Goal: Check status: Check status

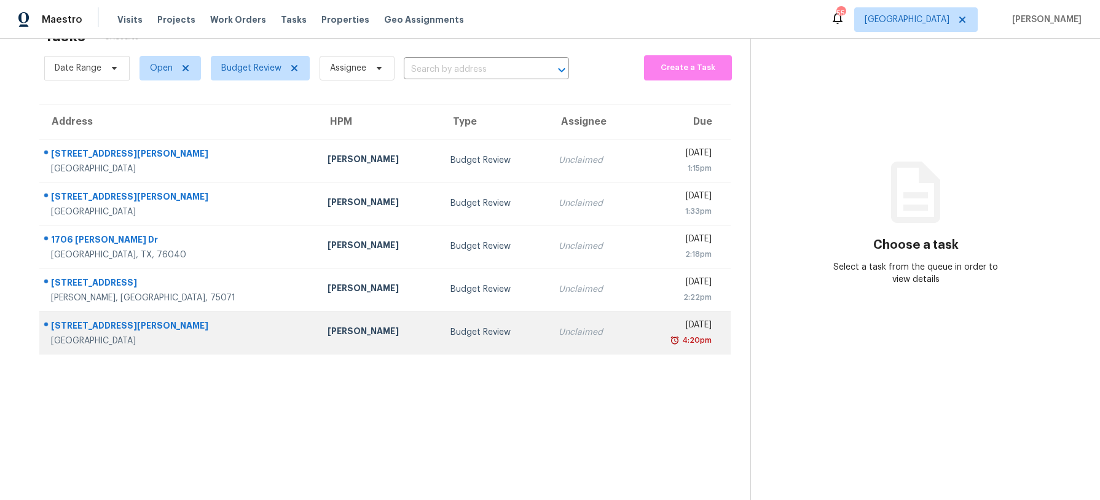
click at [440, 324] on td "Budget Review" at bounding box center [494, 332] width 108 height 43
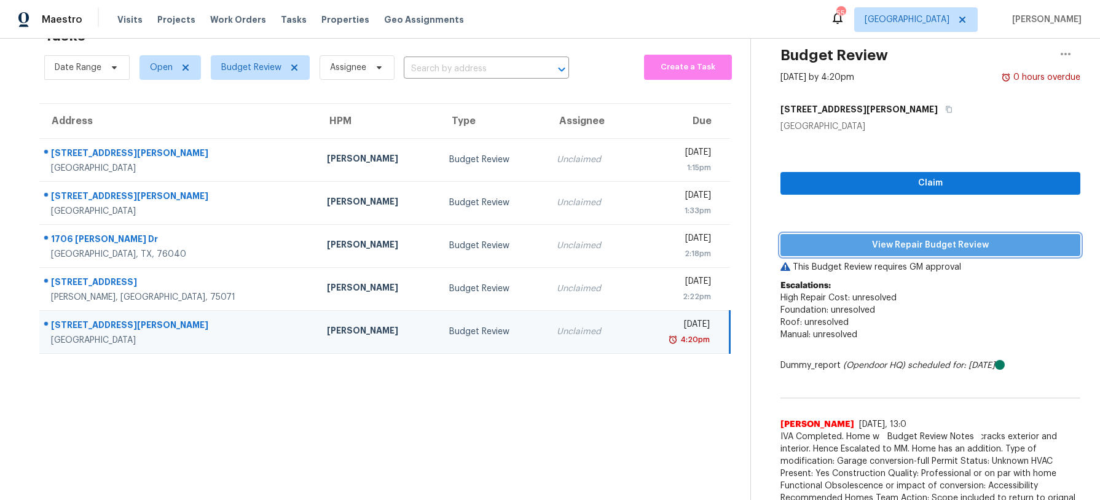
click at [867, 245] on span "View Repair Budget Review" at bounding box center [930, 245] width 280 height 15
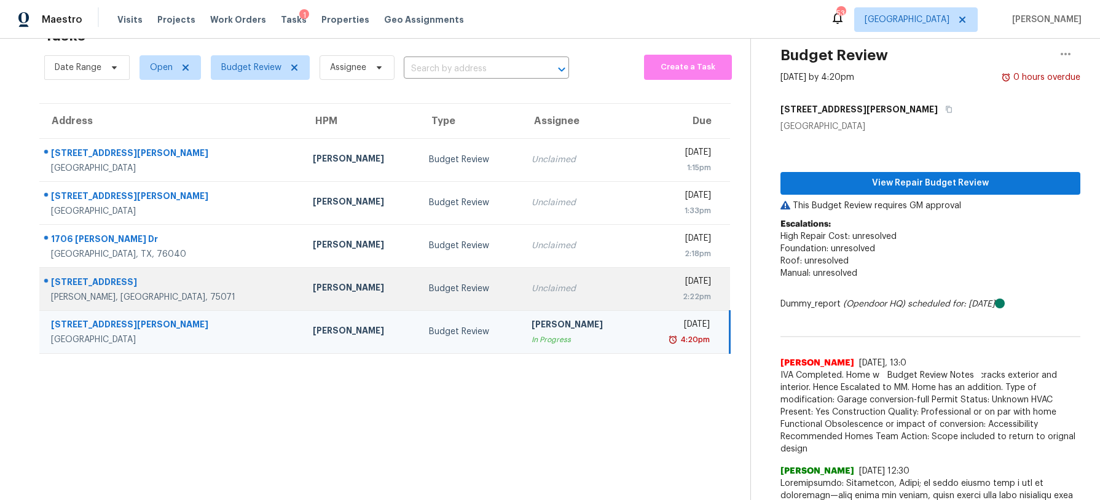
click at [423, 298] on td "Budget Review" at bounding box center [470, 288] width 102 height 43
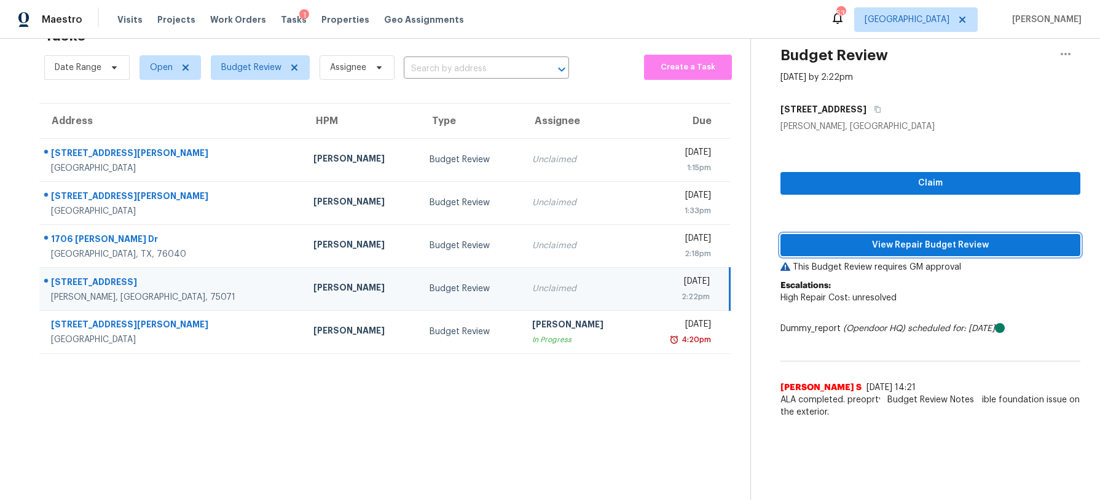
click at [827, 249] on span "View Repair Budget Review" at bounding box center [930, 245] width 280 height 15
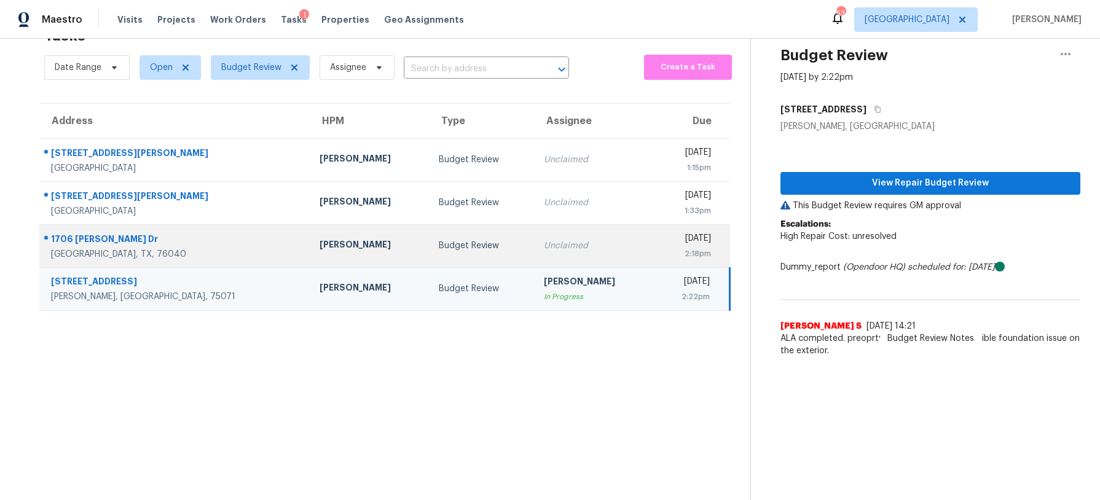
click at [534, 236] on td "Unclaimed" at bounding box center [593, 245] width 119 height 43
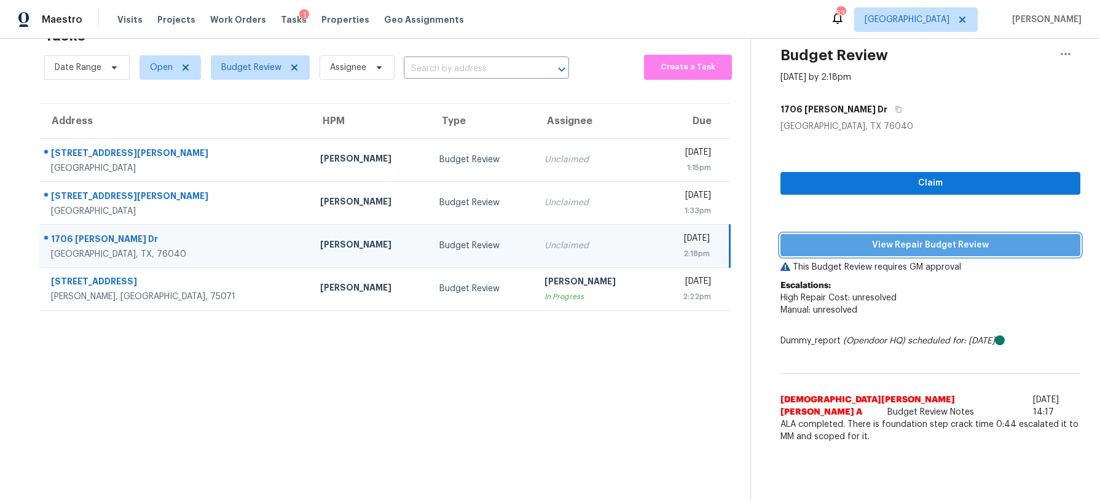
click at [845, 246] on span "View Repair Budget Review" at bounding box center [930, 245] width 280 height 15
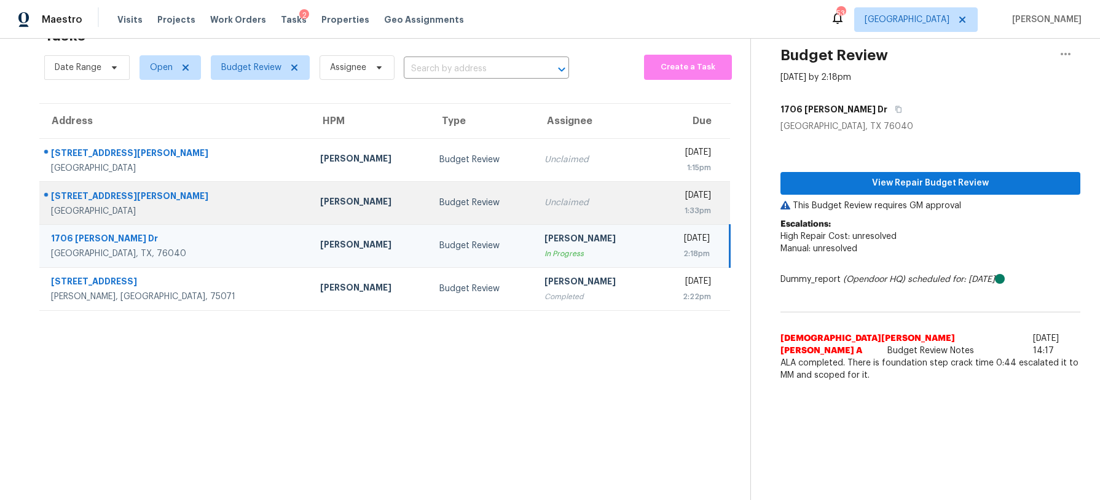
click at [439, 202] on div "Budget Review" at bounding box center [481, 203] width 85 height 12
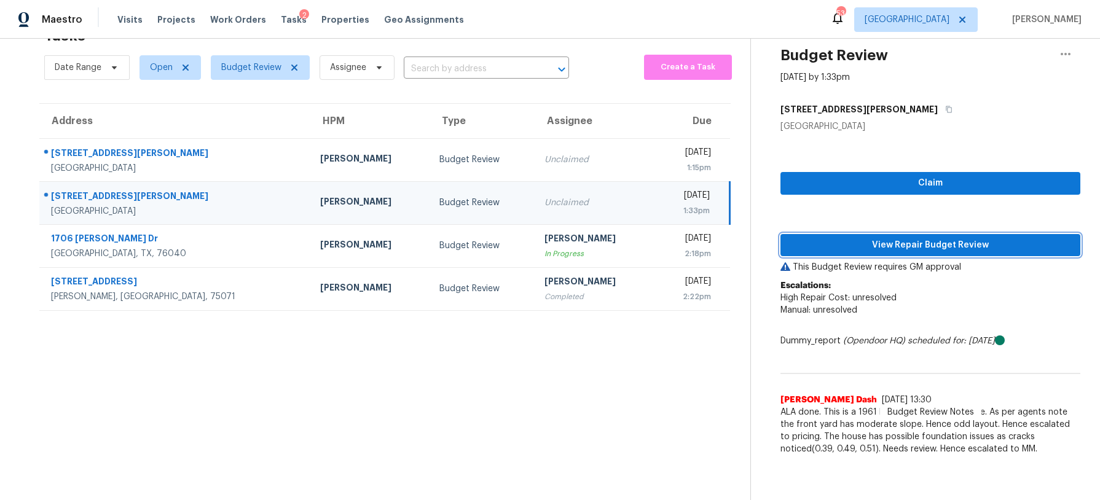
click at [839, 244] on span "View Repair Budget Review" at bounding box center [930, 245] width 280 height 15
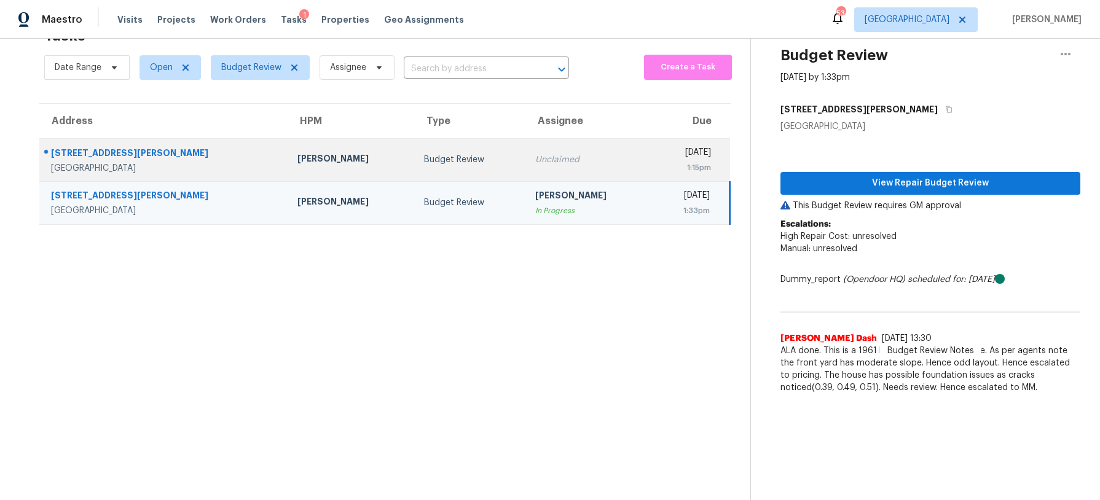
click at [535, 154] on div "Unclaimed" at bounding box center [588, 160] width 107 height 12
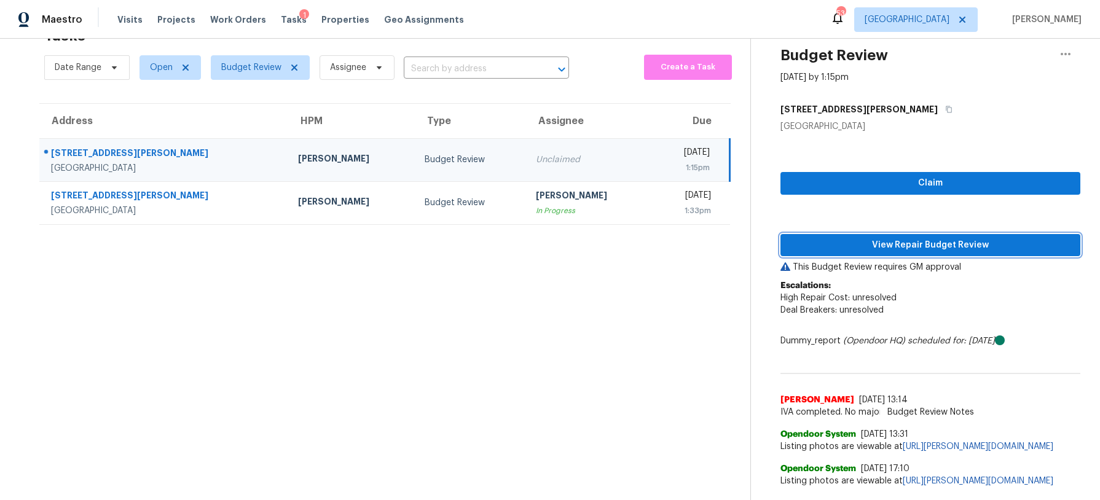
click at [918, 238] on span "View Repair Budget Review" at bounding box center [930, 245] width 280 height 15
